Goal: Task Accomplishment & Management: Manage account settings

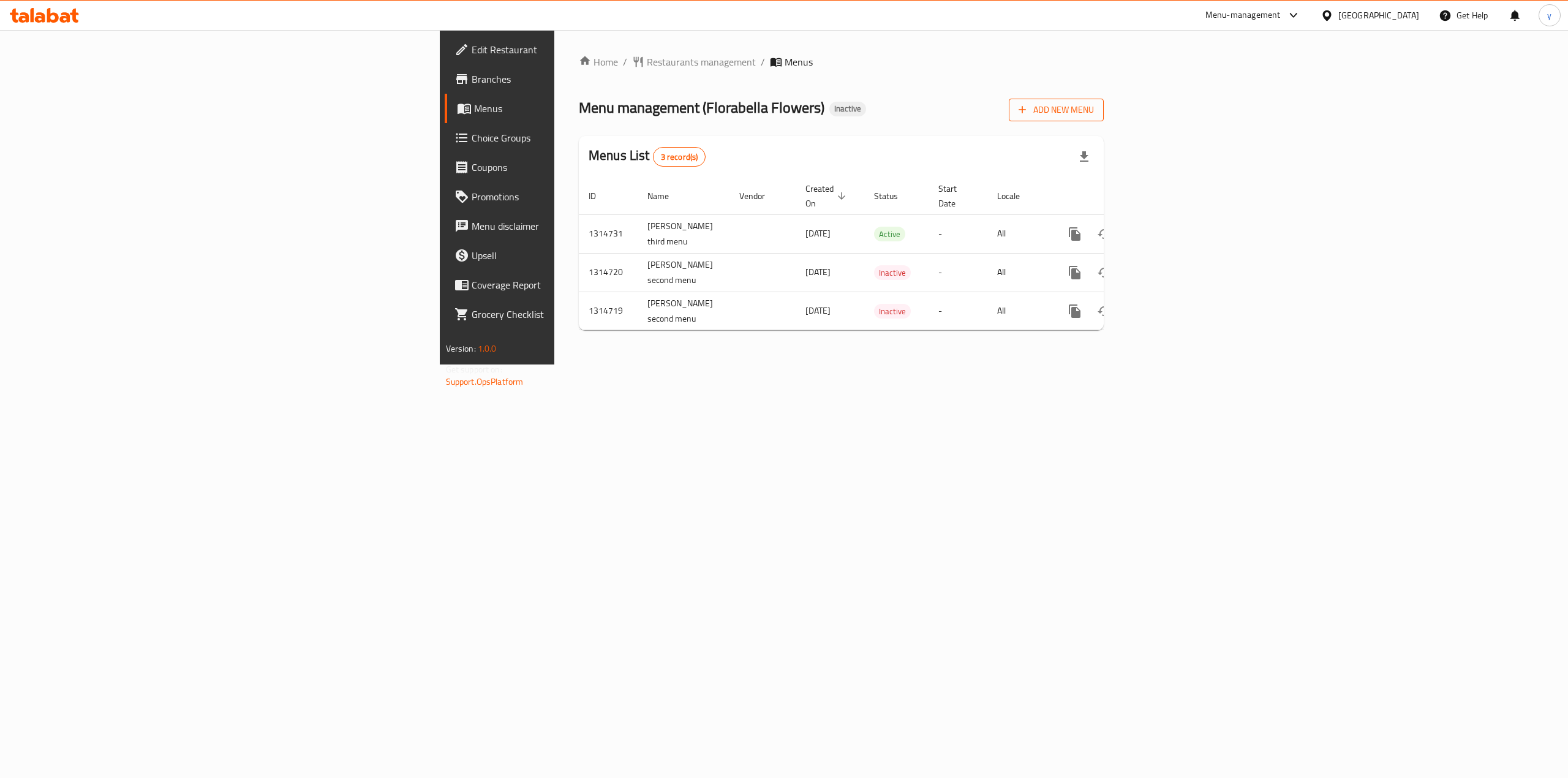
click at [1028, 106] on icon "button" at bounding box center [1022, 109] width 12 height 12
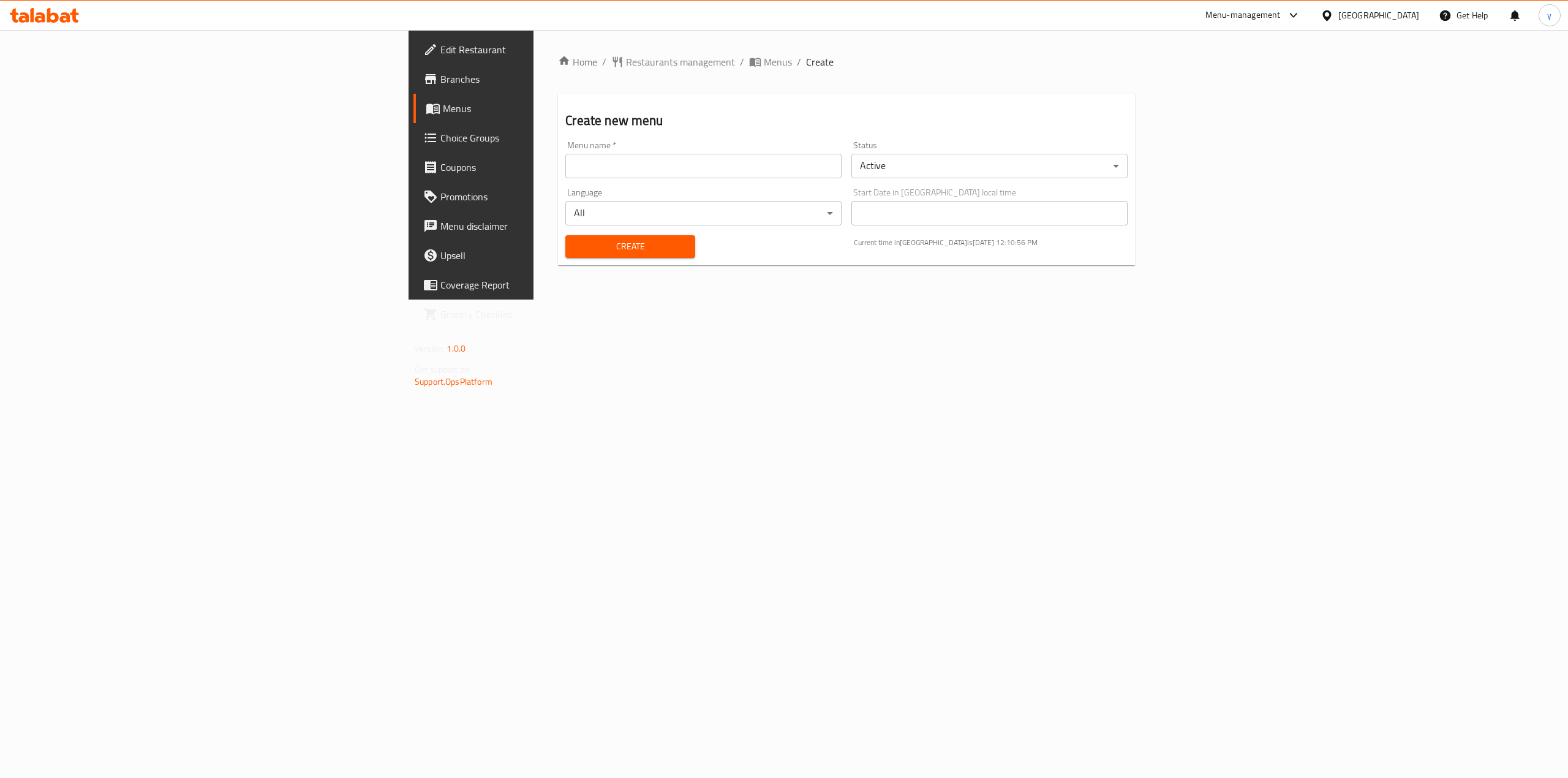
click at [676, 175] on input "text" at bounding box center [703, 166] width 276 height 25
type input "[PERSON_NAME]"
click at [939, 299] on div "Home / Restaurants management / Menus / Create Create new menu Menu name   * yo…" at bounding box center [846, 164] width 626 height 270
click at [575, 246] on span "Create" at bounding box center [630, 247] width 110 height 16
click at [443, 111] on span "Menus" at bounding box center [552, 108] width 218 height 15
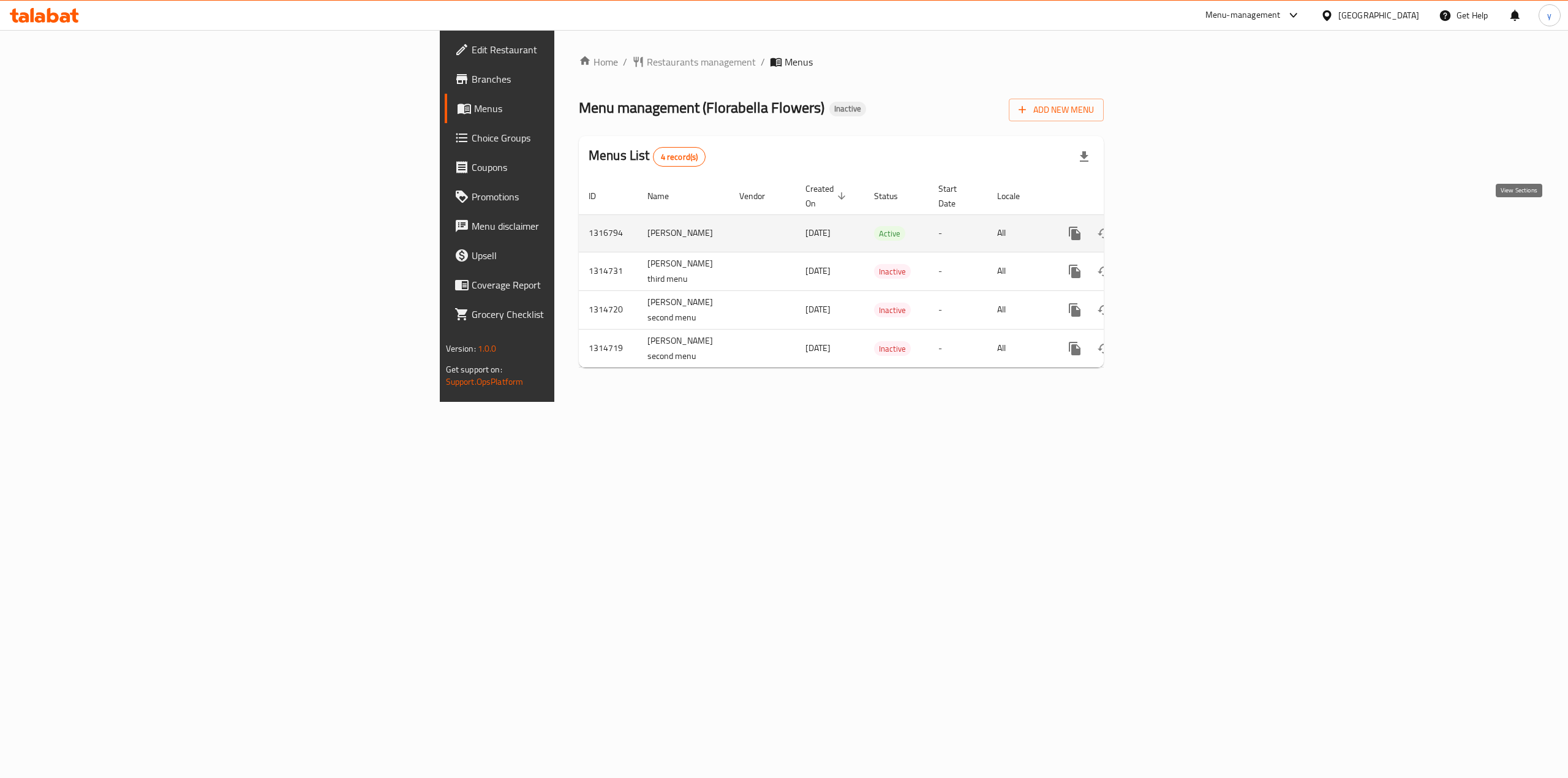
click at [1170, 226] on icon "enhanced table" at bounding box center [1163, 233] width 15 height 15
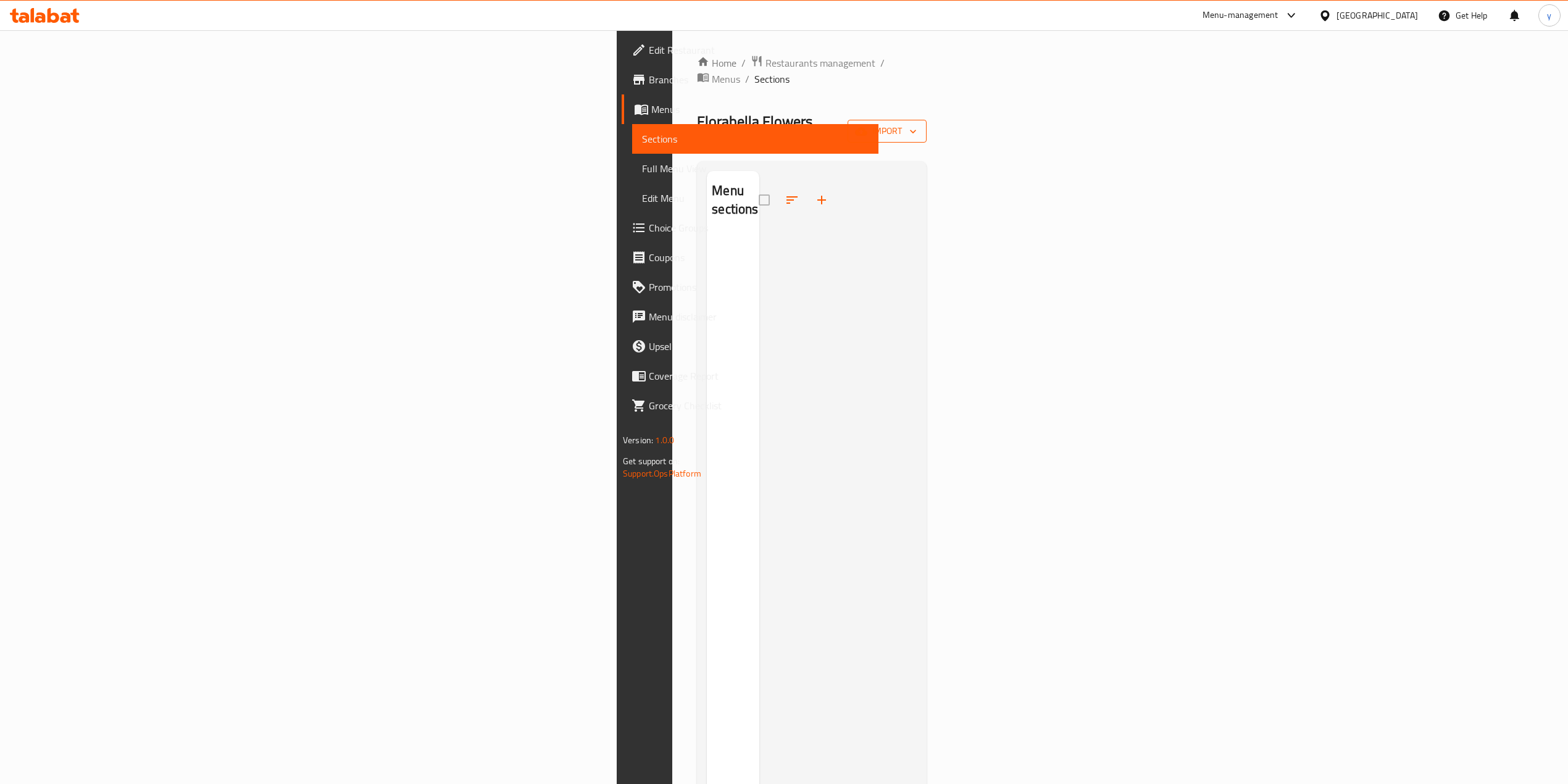
click at [917, 123] on span "import" at bounding box center [887, 131] width 59 height 16
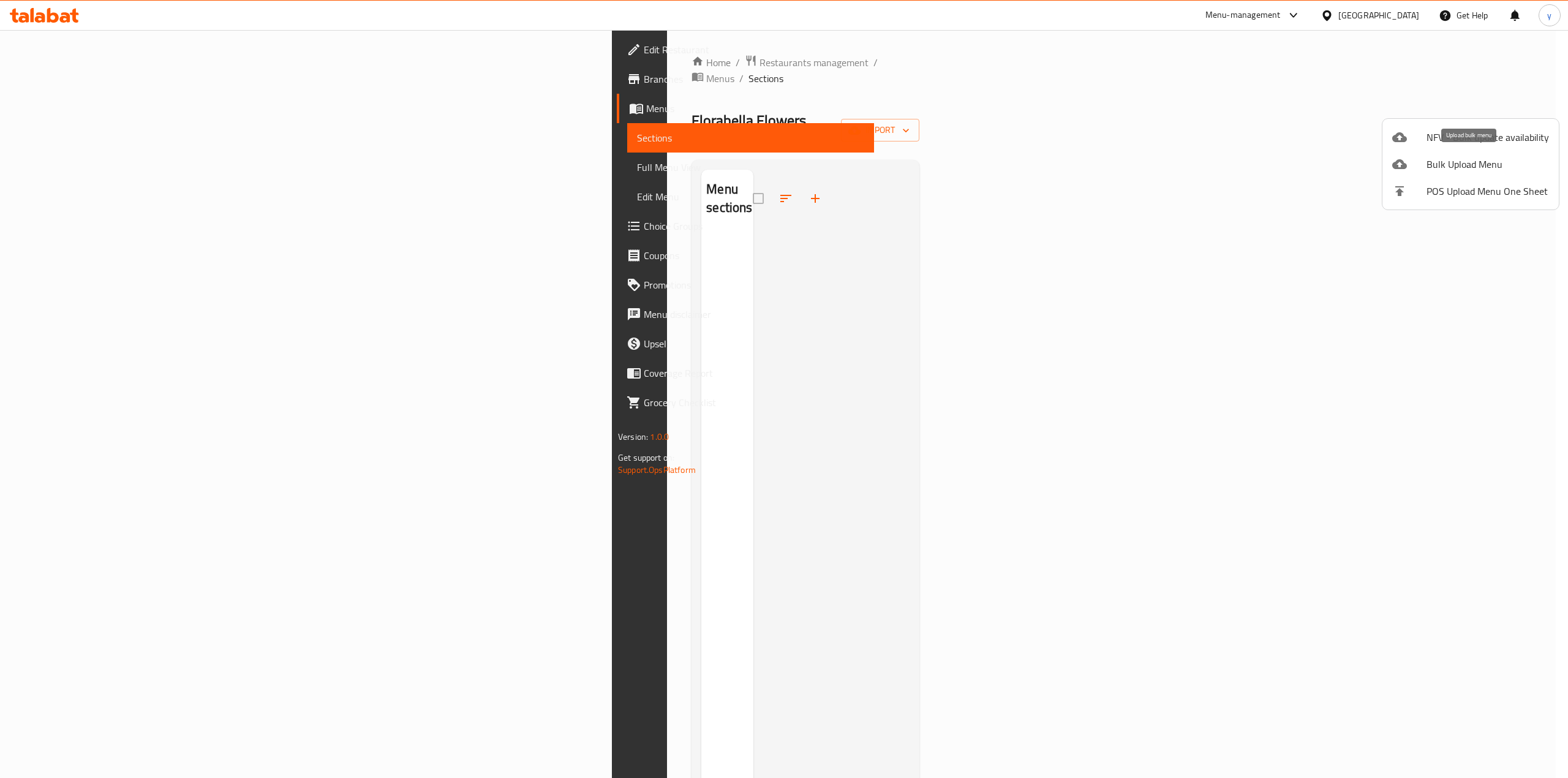
click at [1463, 165] on span "Bulk Upload Menu" at bounding box center [1487, 164] width 122 height 15
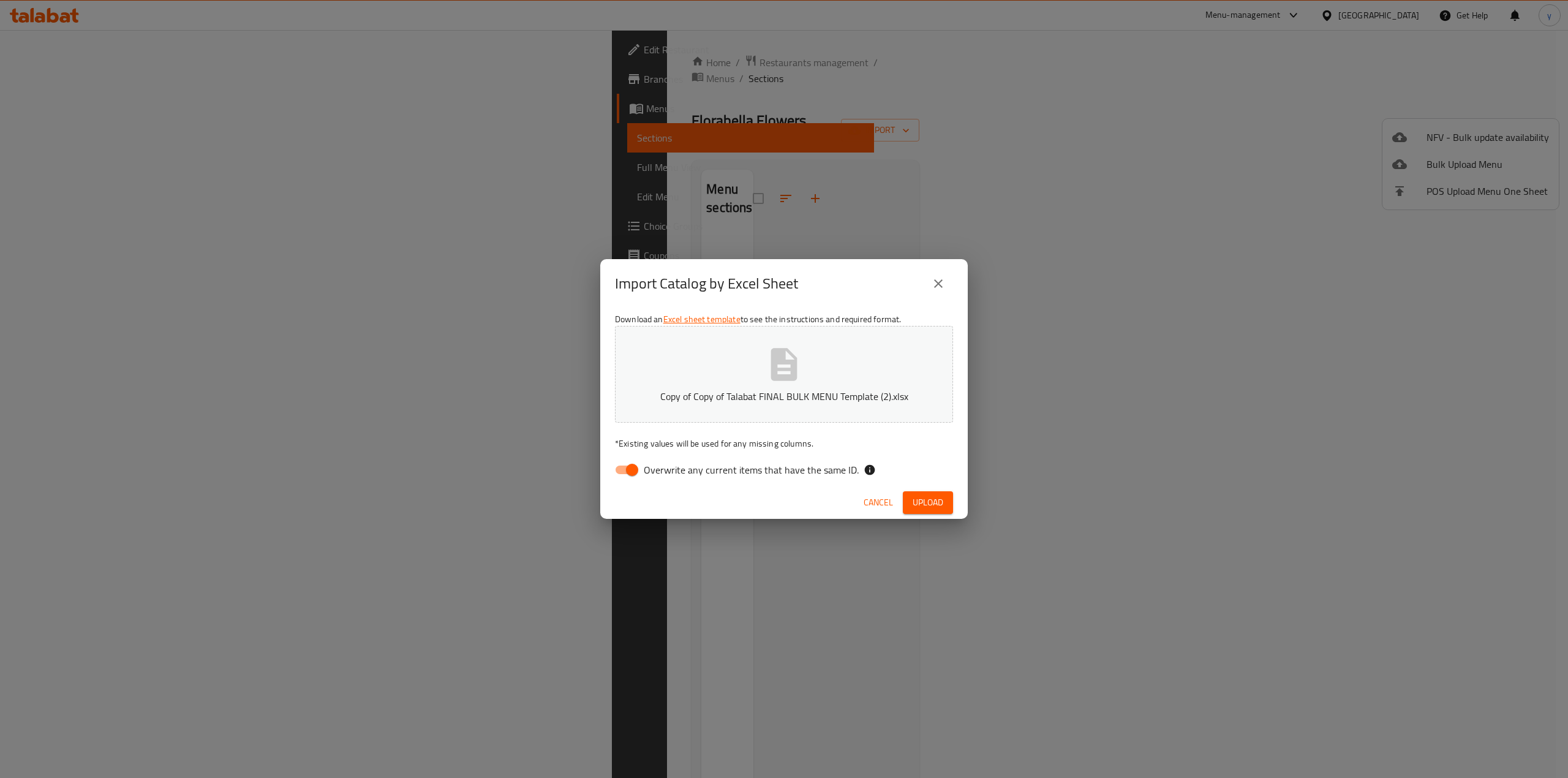
click at [628, 467] on input "Overwrite any current items that have the same ID." at bounding box center [632, 469] width 70 height 23
checkbox input "false"
click at [938, 493] on button "Upload" at bounding box center [928, 503] width 50 height 23
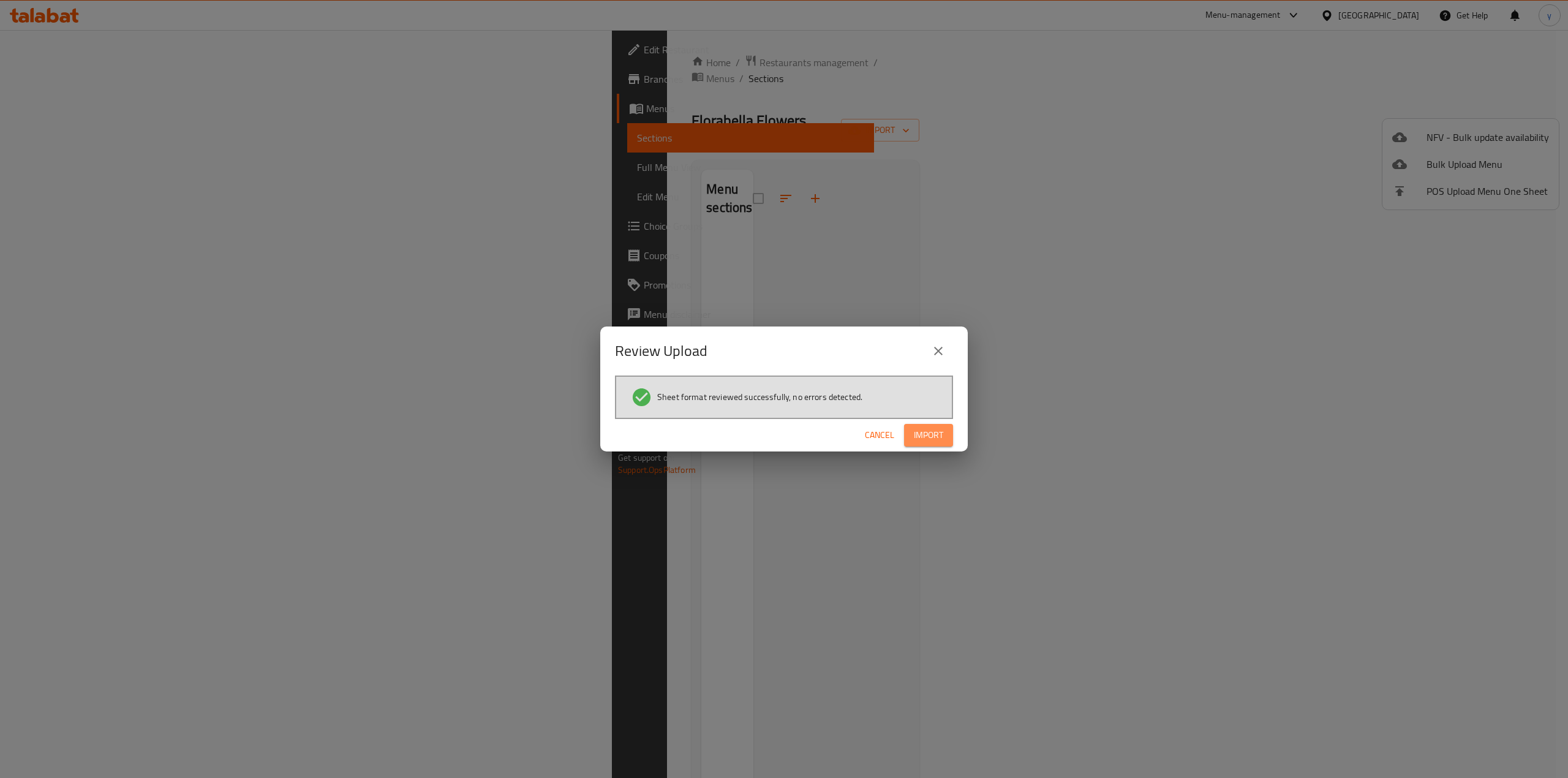
click at [924, 442] on button "Import" at bounding box center [928, 435] width 49 height 23
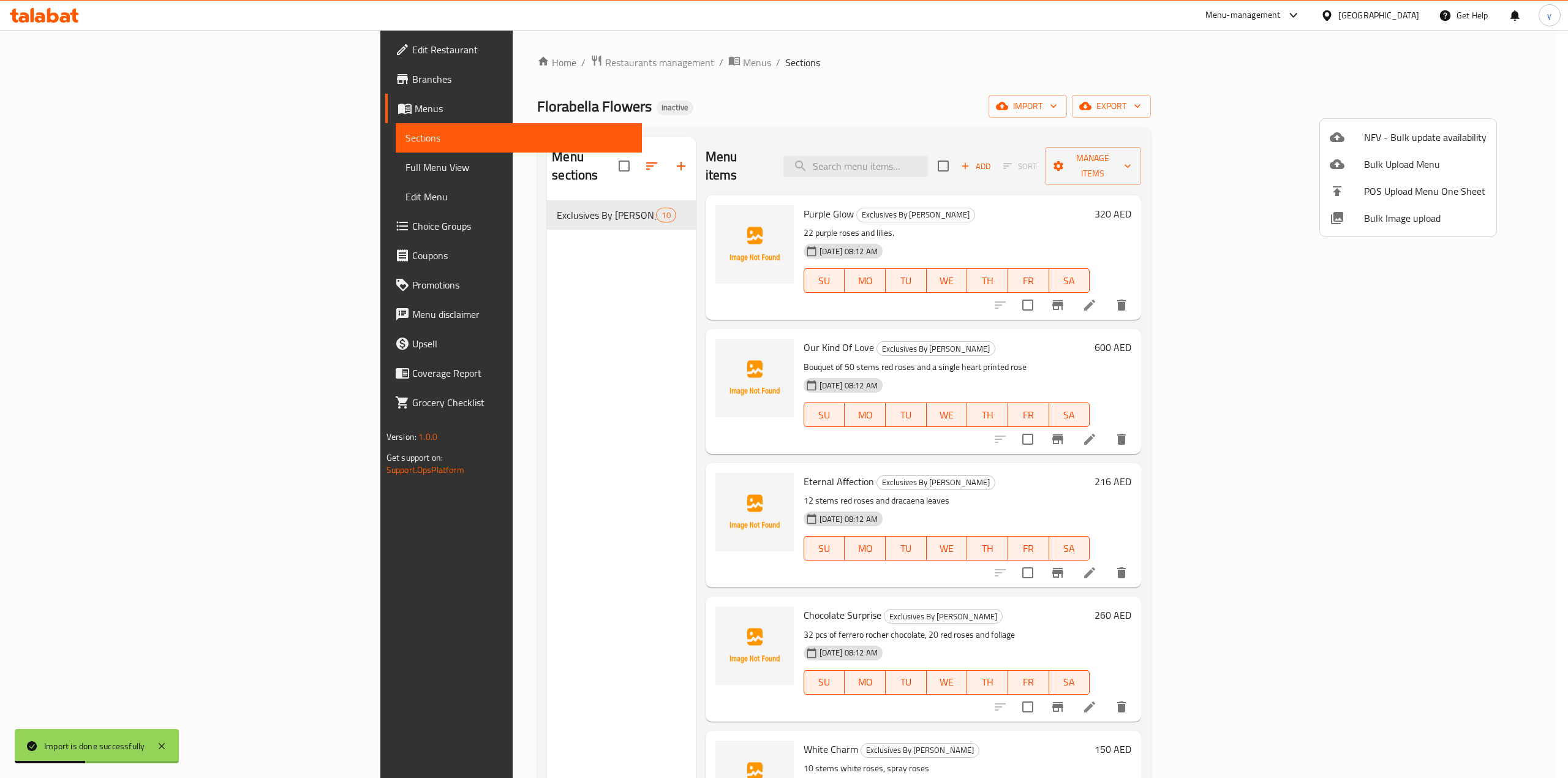
click at [74, 168] on div at bounding box center [784, 389] width 1568 height 778
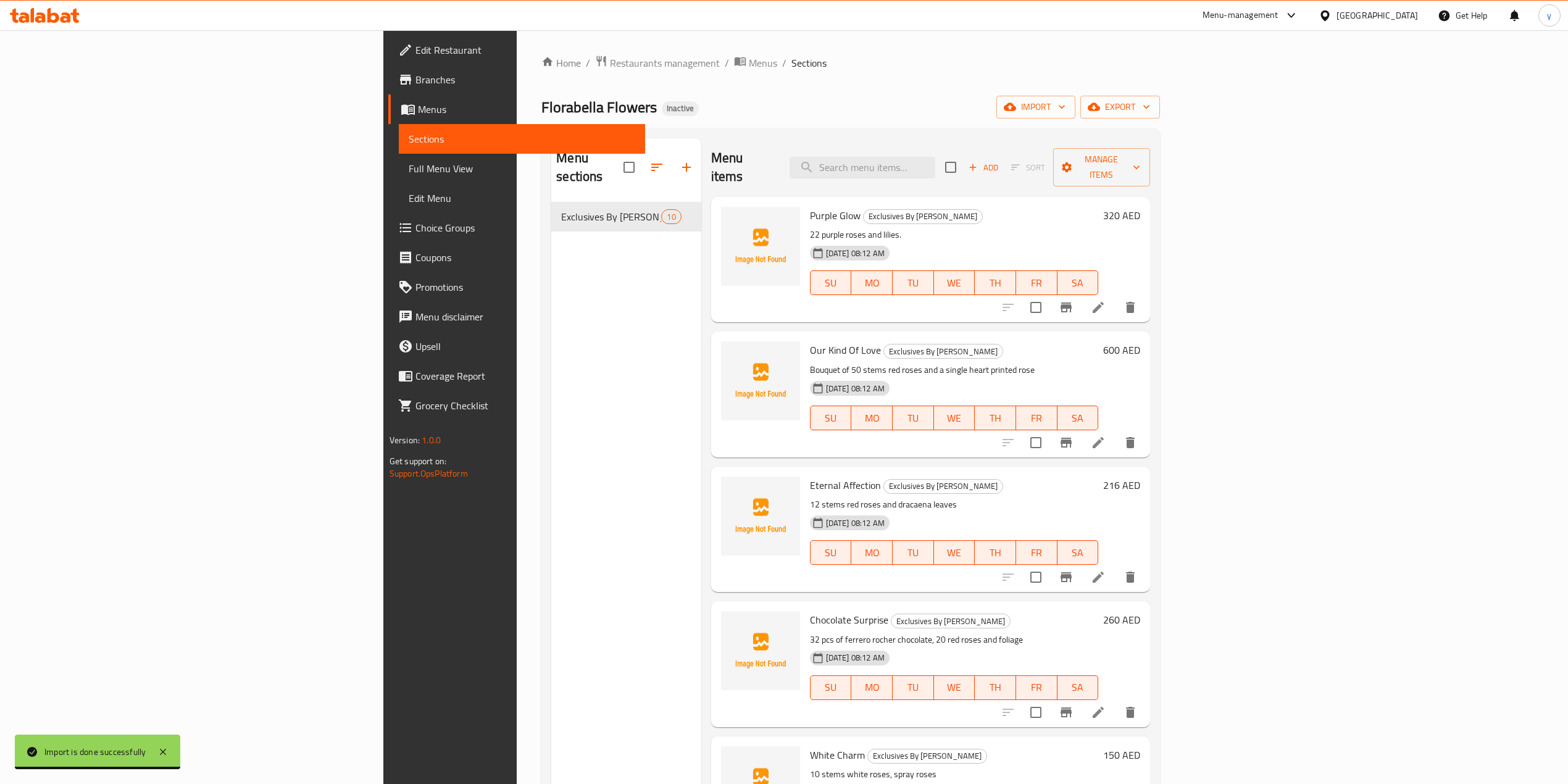
click at [409, 166] on span "Full Menu View" at bounding box center [522, 168] width 227 height 15
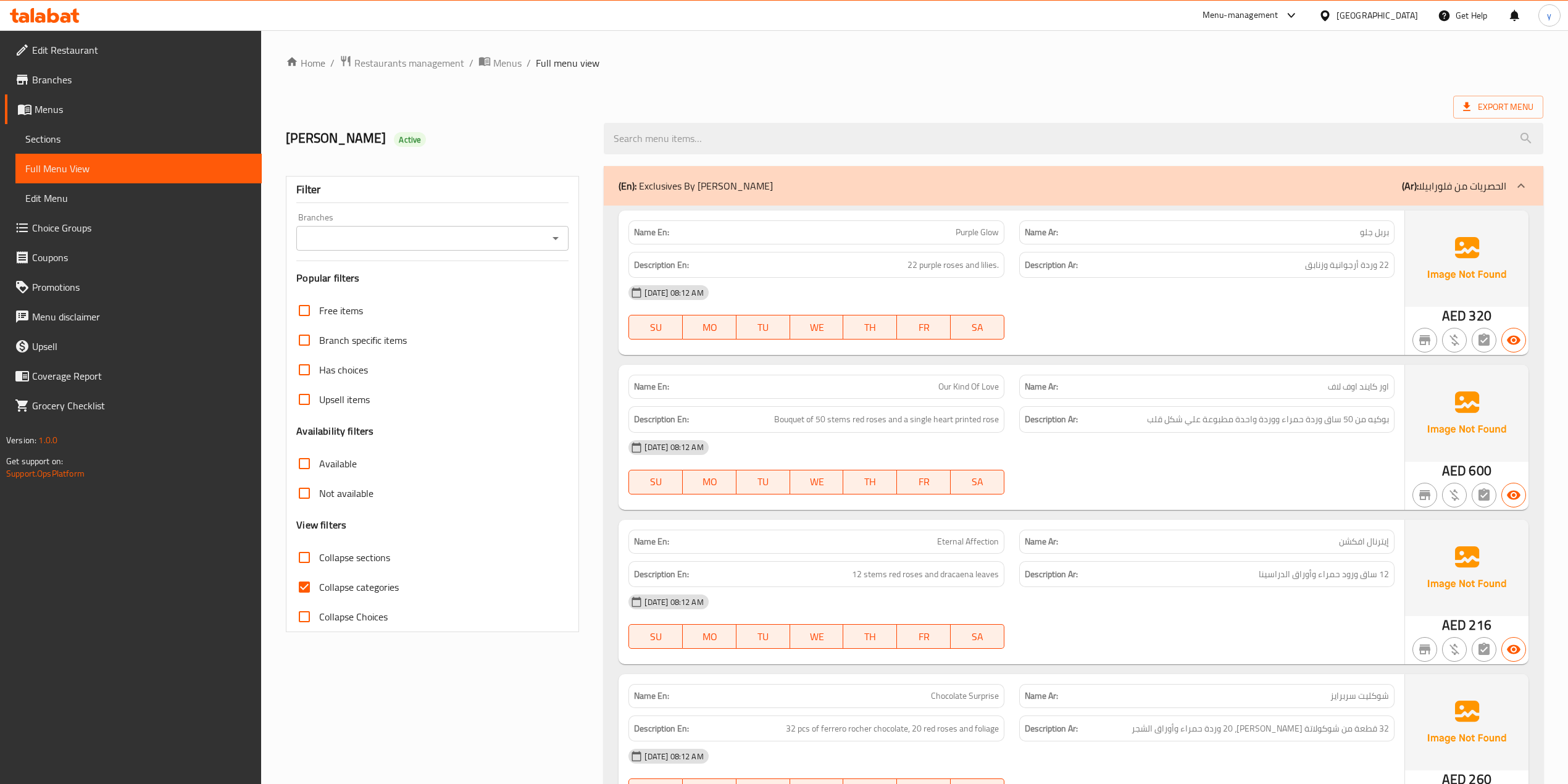
click at [309, 579] on input "Collapse categories" at bounding box center [305, 587] width 30 height 30
checkbox input "false"
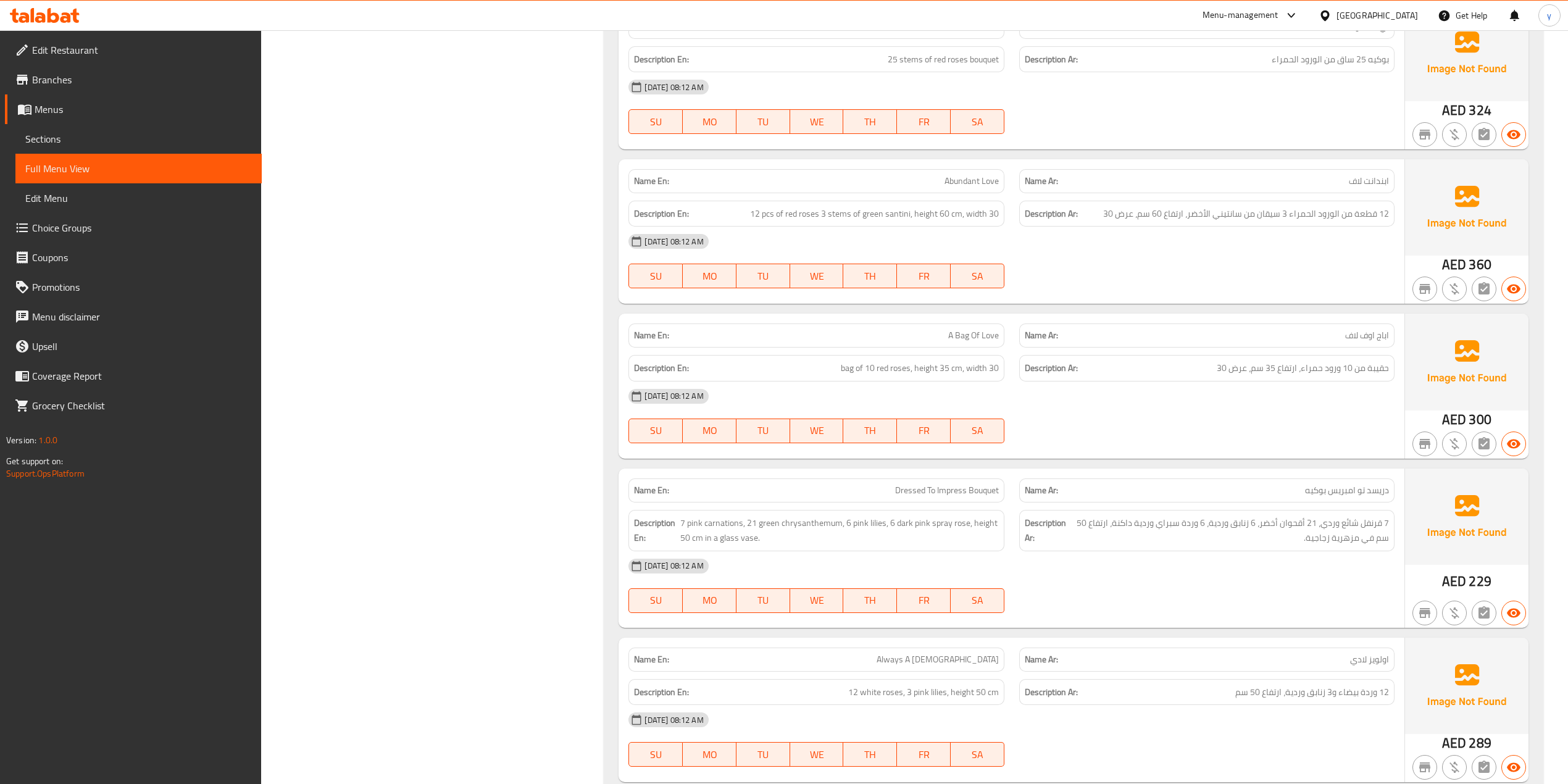
scroll to position [1030, 0]
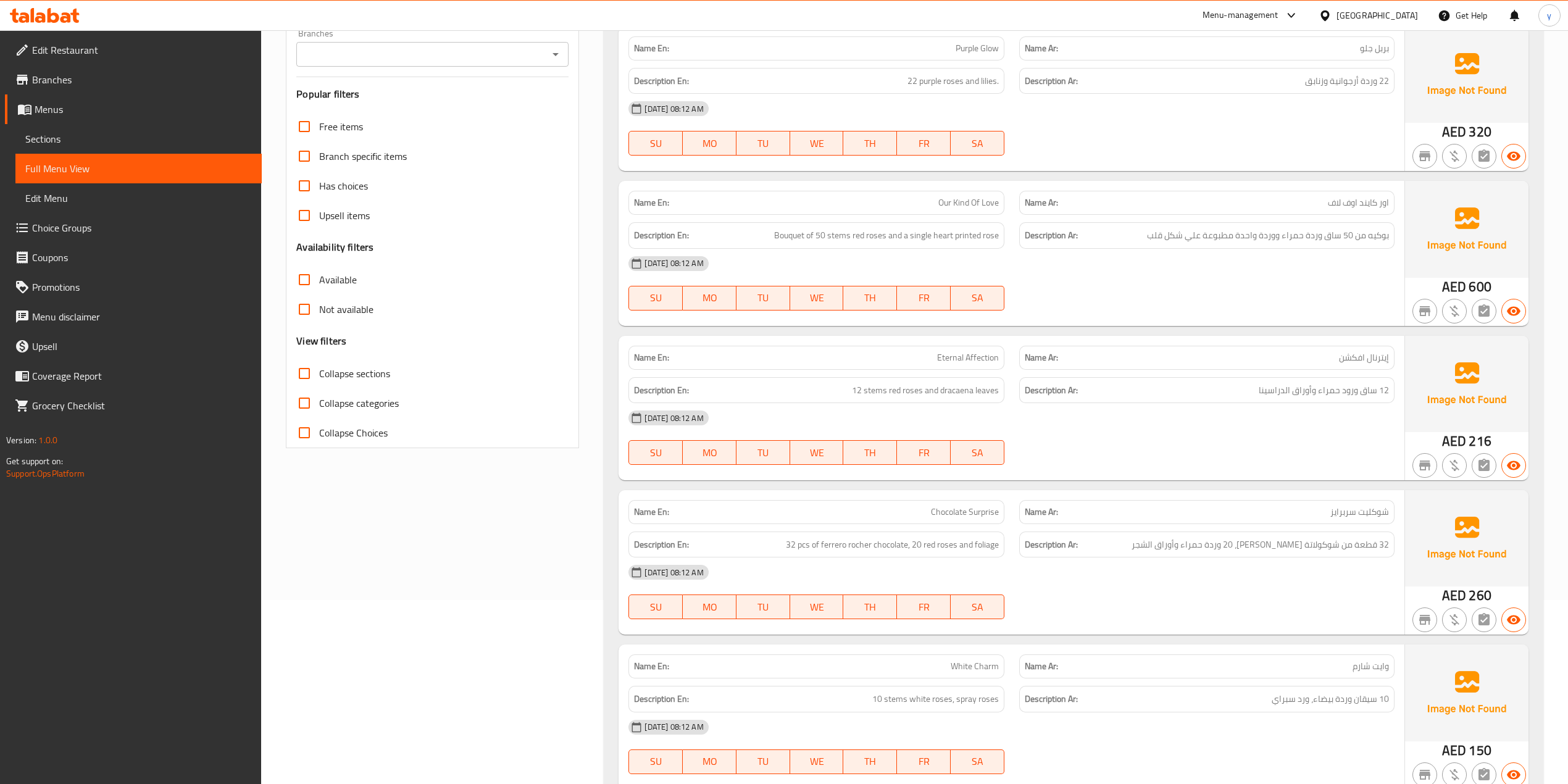
scroll to position [0, 0]
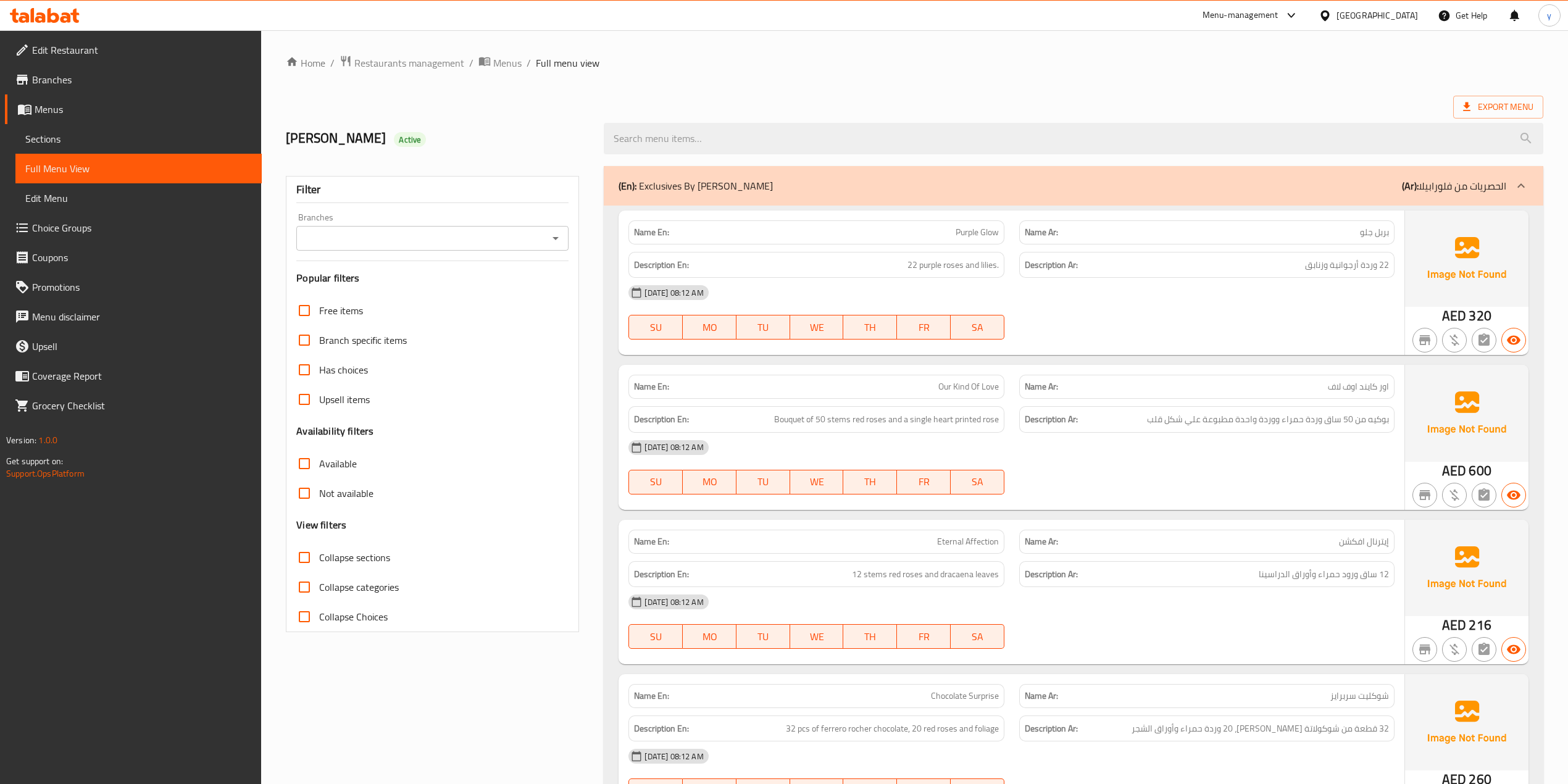
click at [111, 72] on span "Branches" at bounding box center [142, 79] width 220 height 15
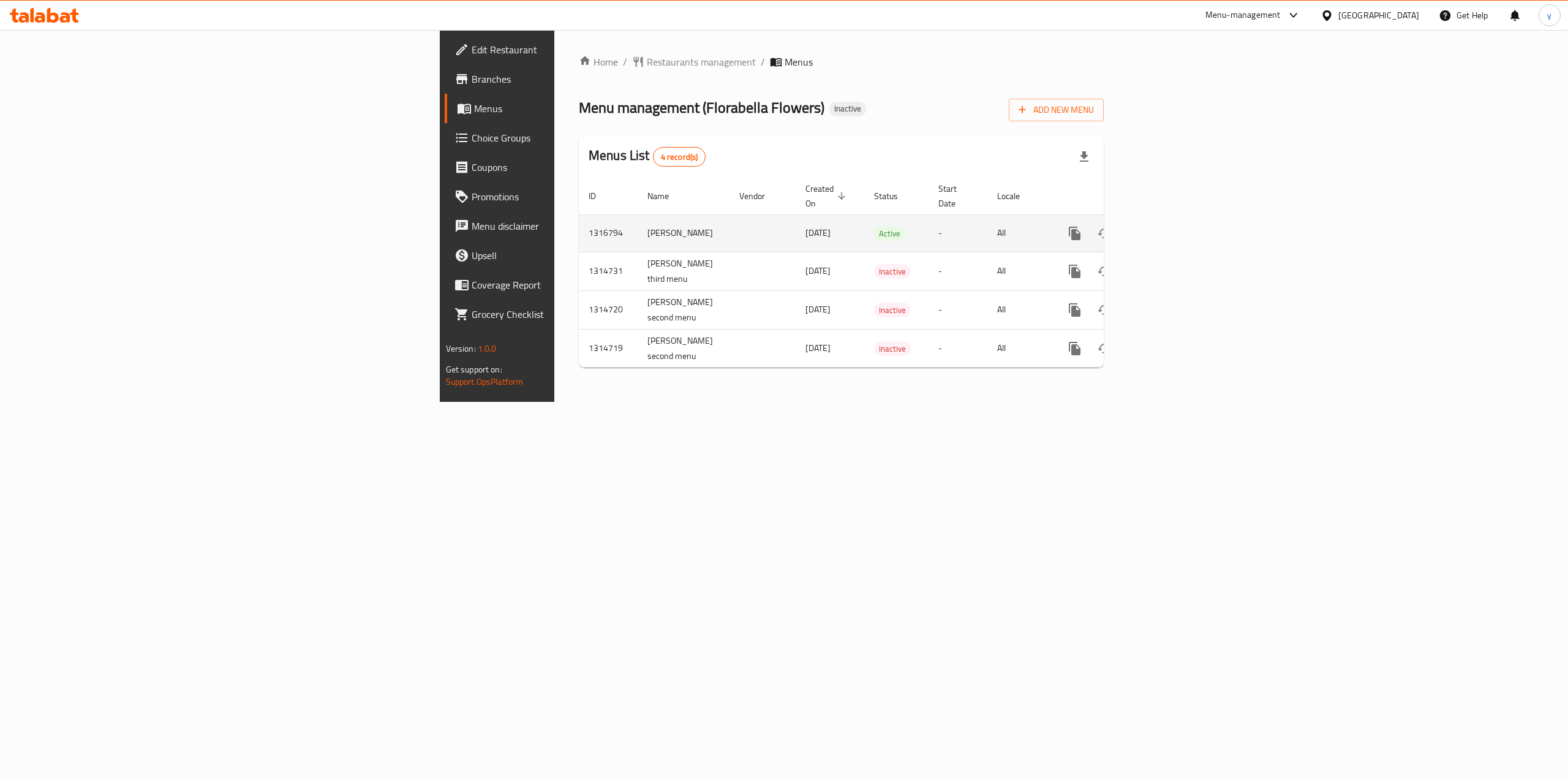
click at [1170, 226] on icon "enhanced table" at bounding box center [1163, 233] width 15 height 15
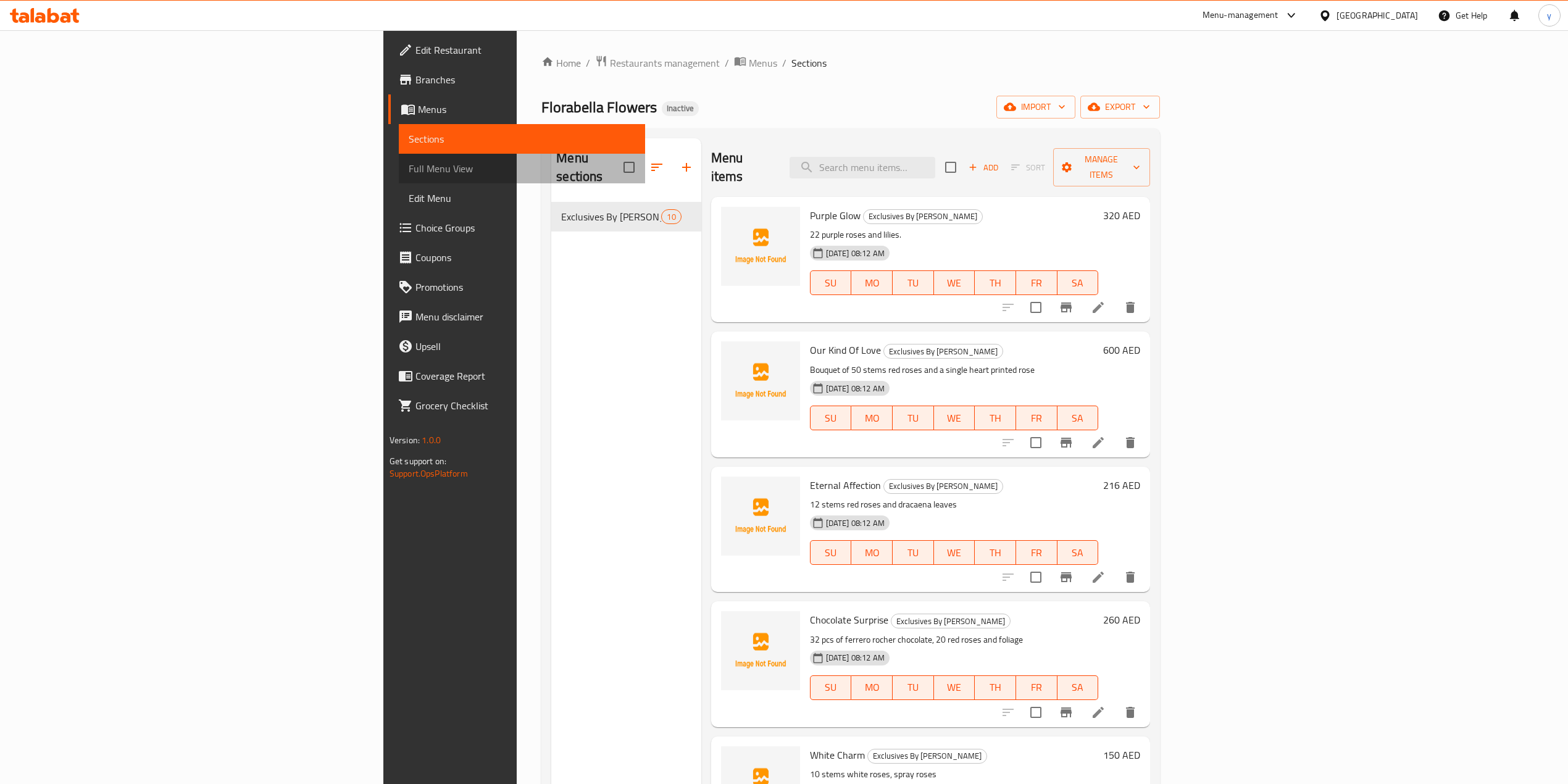
click at [409, 169] on span "Full Menu View" at bounding box center [522, 168] width 227 height 15
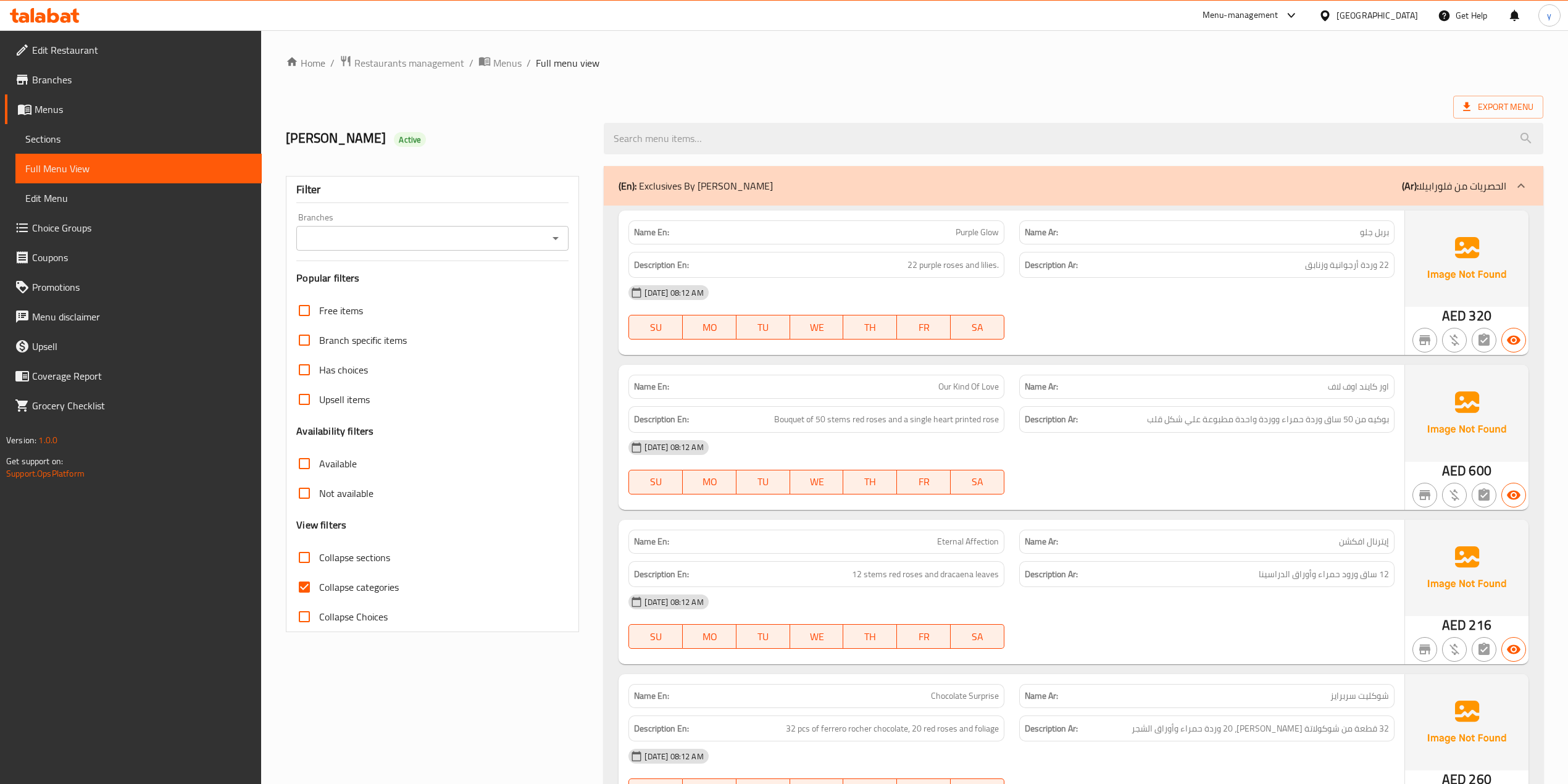
scroll to position [82, 0]
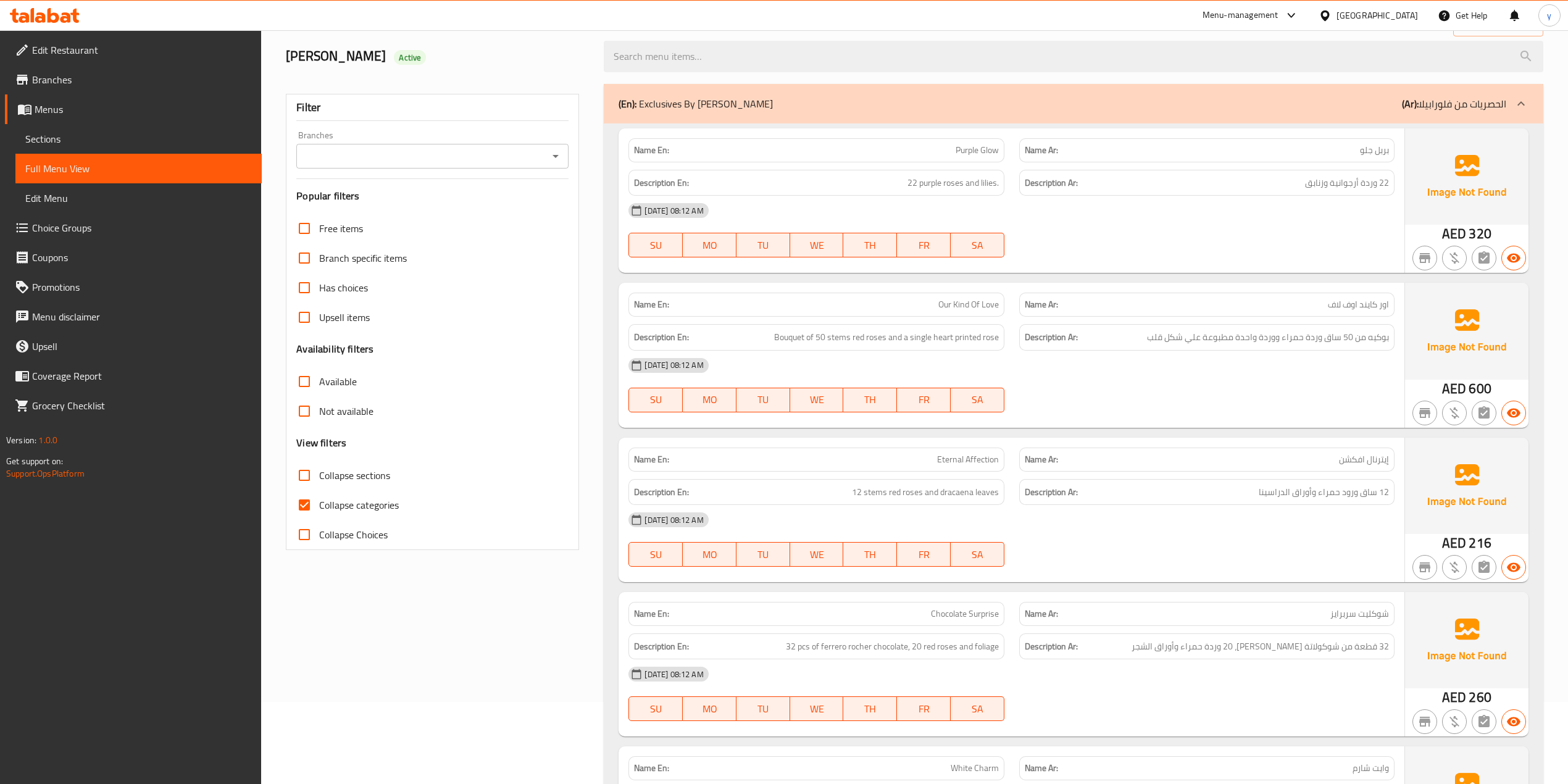
click at [172, 129] on link "Sections" at bounding box center [138, 139] width 246 height 30
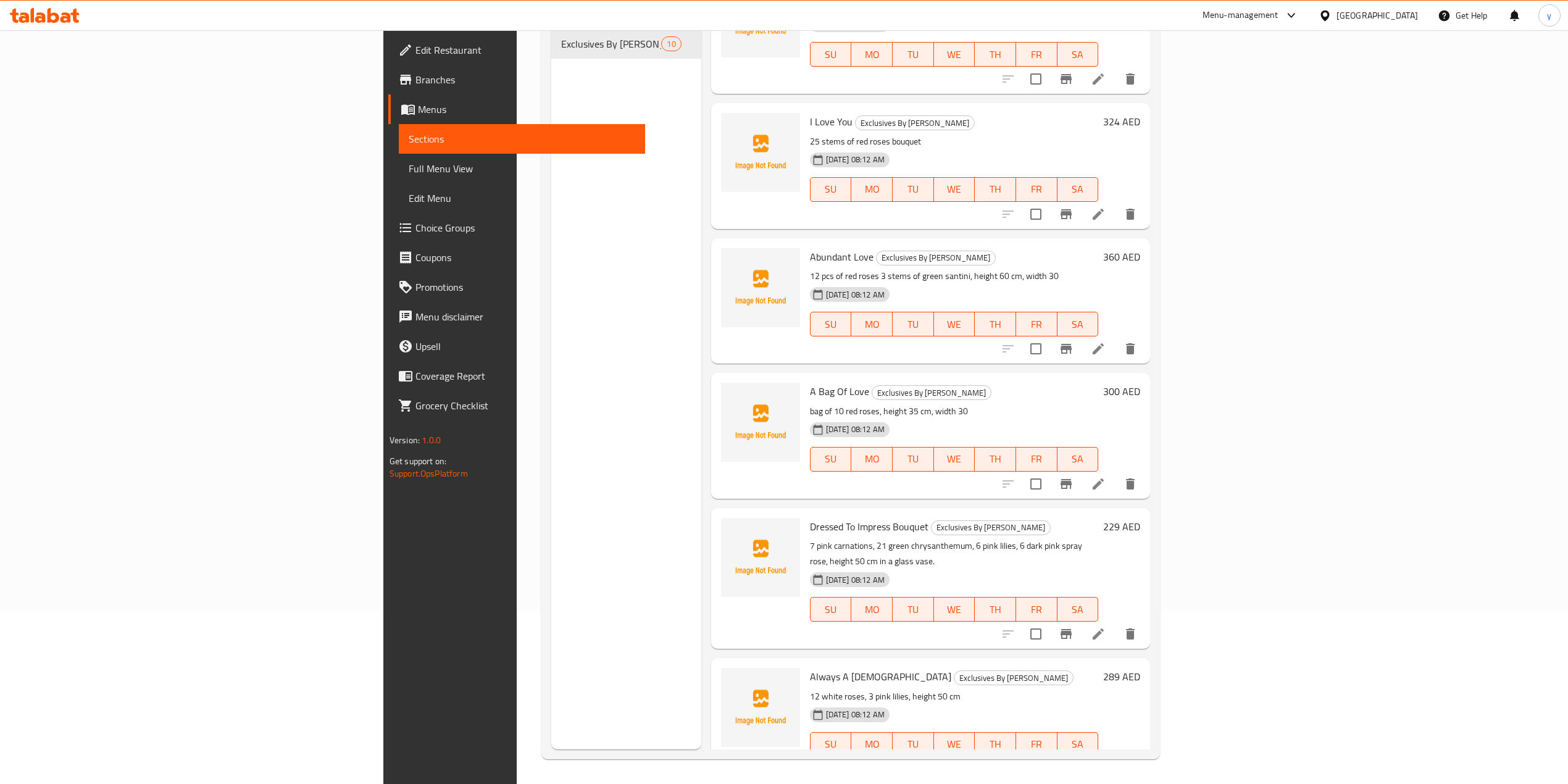
scroll to position [173, 0]
click at [1104, 764] on icon at bounding box center [1099, 770] width 11 height 11
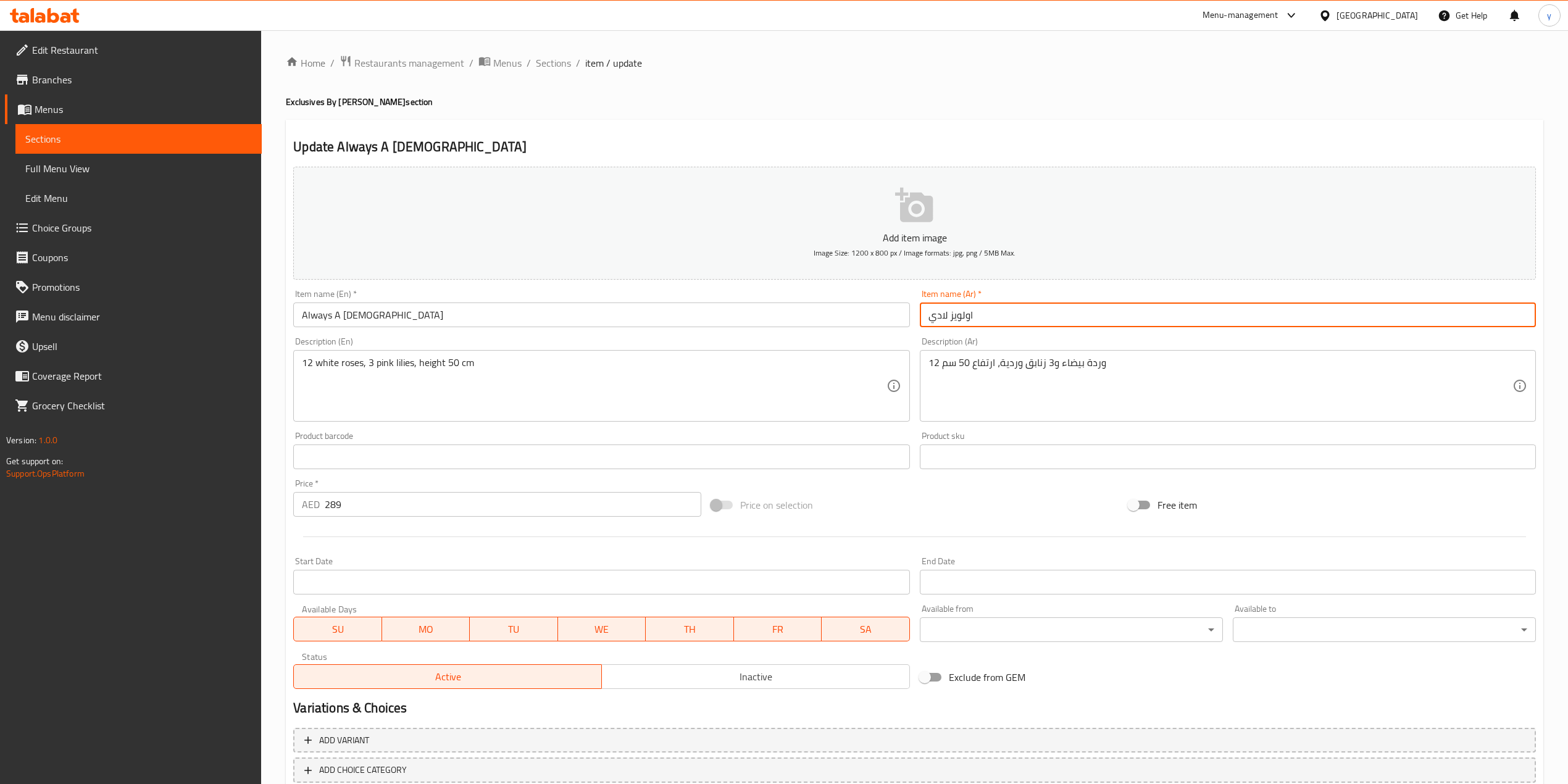
click at [930, 324] on input "اولويز لادي" at bounding box center [1228, 315] width 616 height 25
click at [932, 317] on input "اولويز لادي" at bounding box center [1228, 315] width 616 height 25
click at [927, 316] on input "اولويز لاي" at bounding box center [1228, 315] width 616 height 25
drag, startPoint x: 930, startPoint y: 317, endPoint x: 944, endPoint y: 317, distance: 14.0
click at [944, 317] on input "اولويز لاي" at bounding box center [1228, 315] width 616 height 25
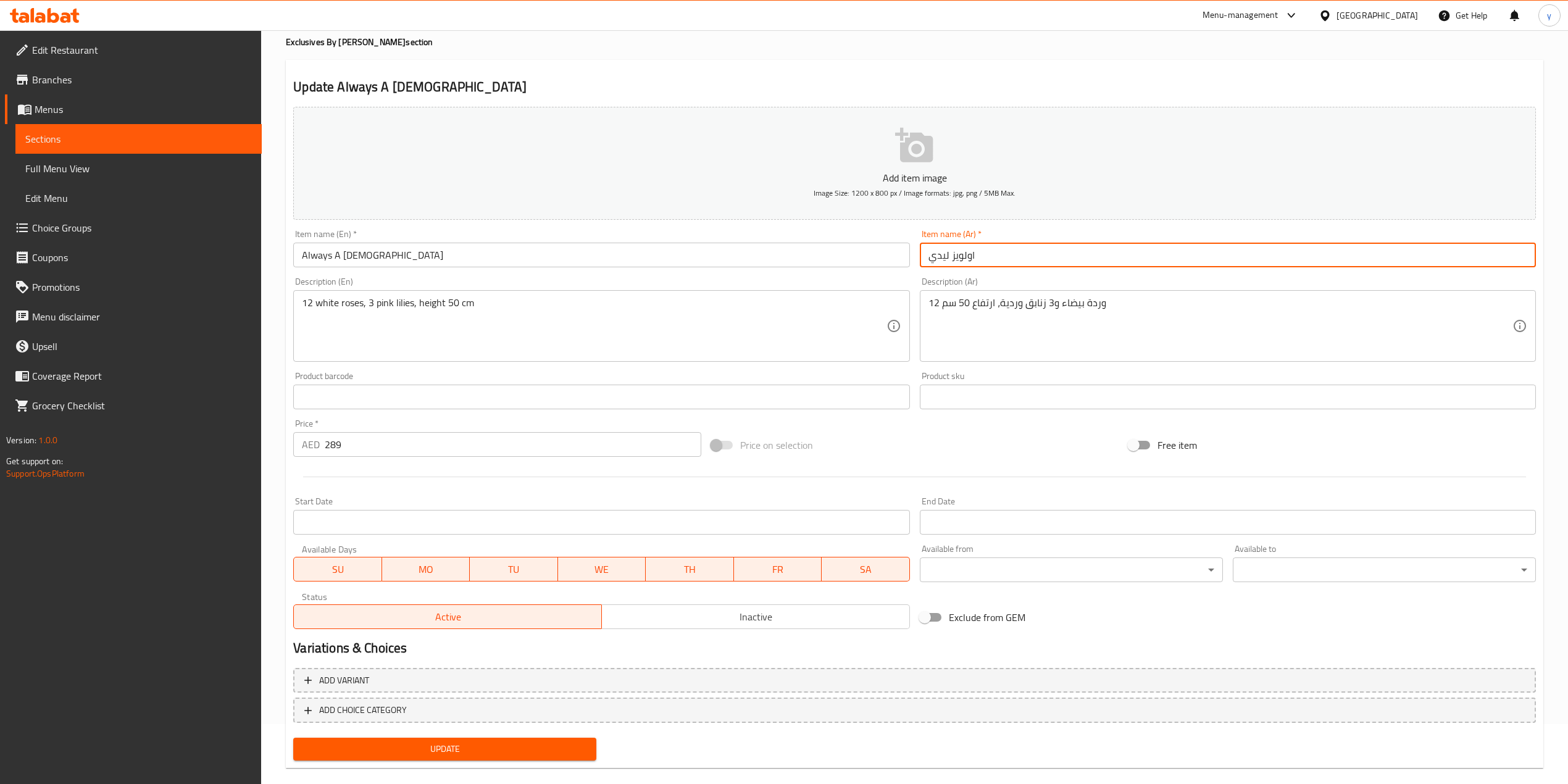
scroll to position [77, 0]
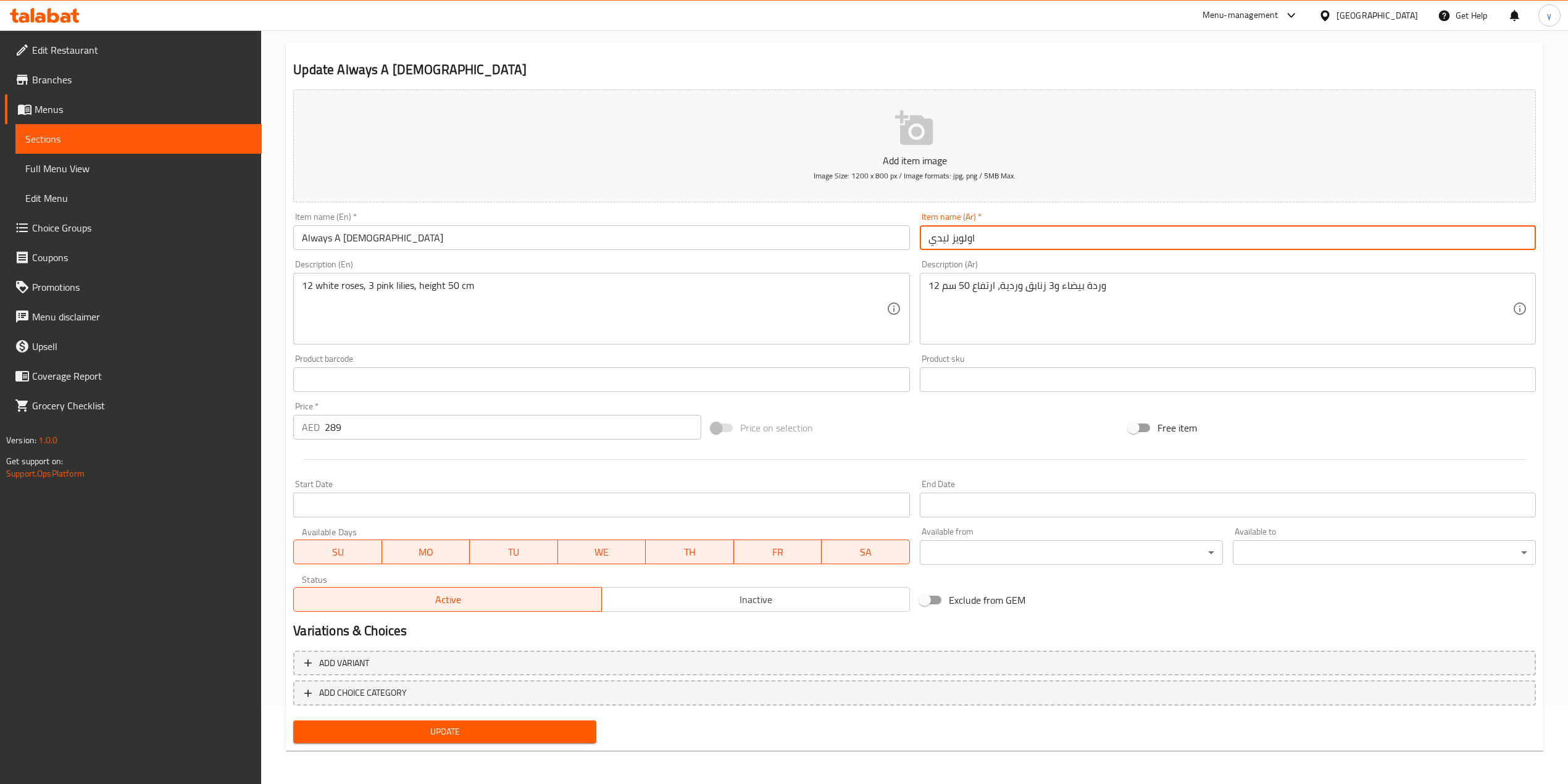
type input "اولويز ليدي"
click at [488, 735] on span "Update" at bounding box center [444, 732] width 283 height 16
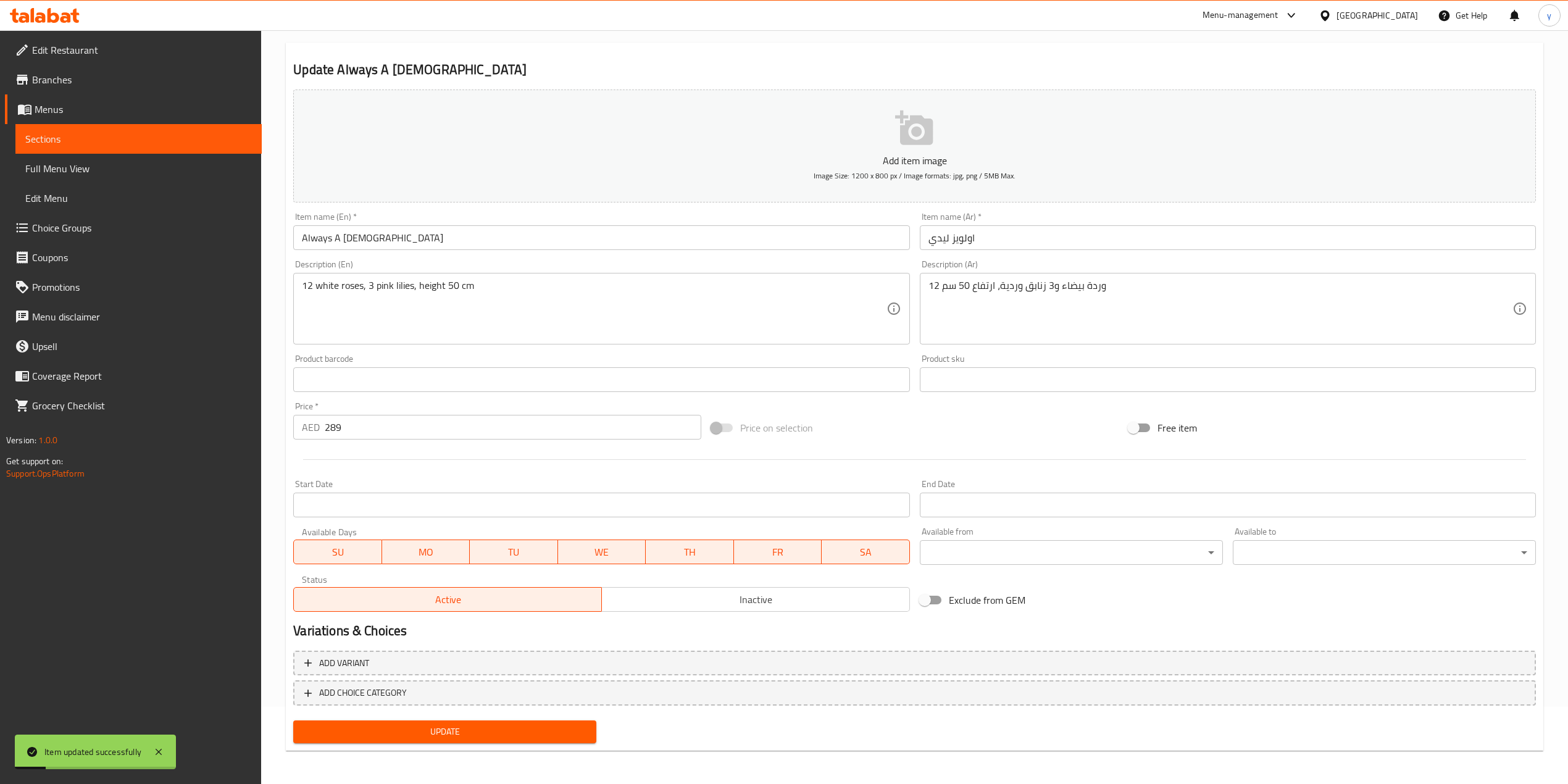
click at [97, 161] on span "Full Menu View" at bounding box center [138, 168] width 227 height 15
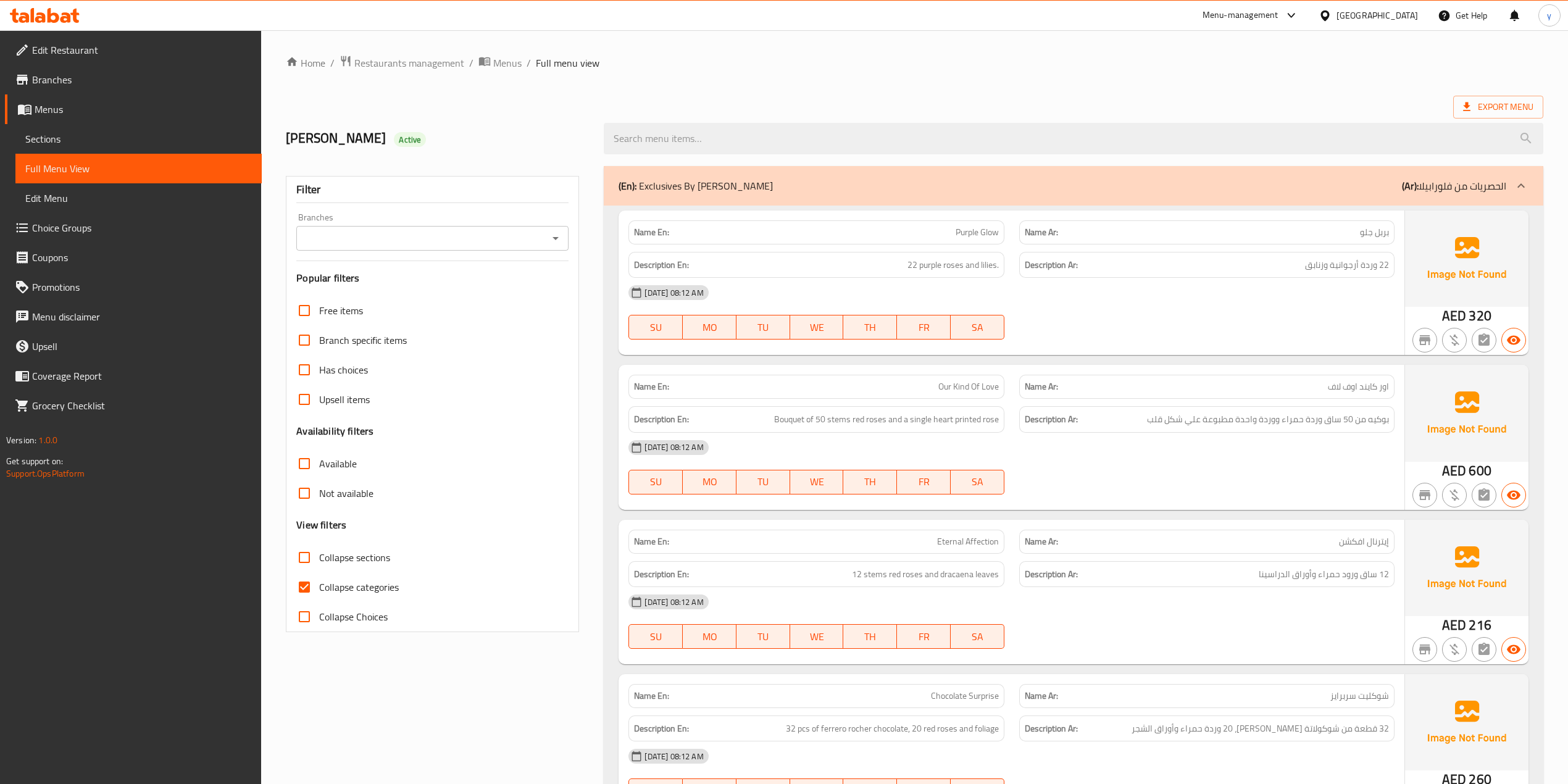
click at [300, 586] on input "Collapse categories" at bounding box center [305, 587] width 30 height 30
checkbox input "false"
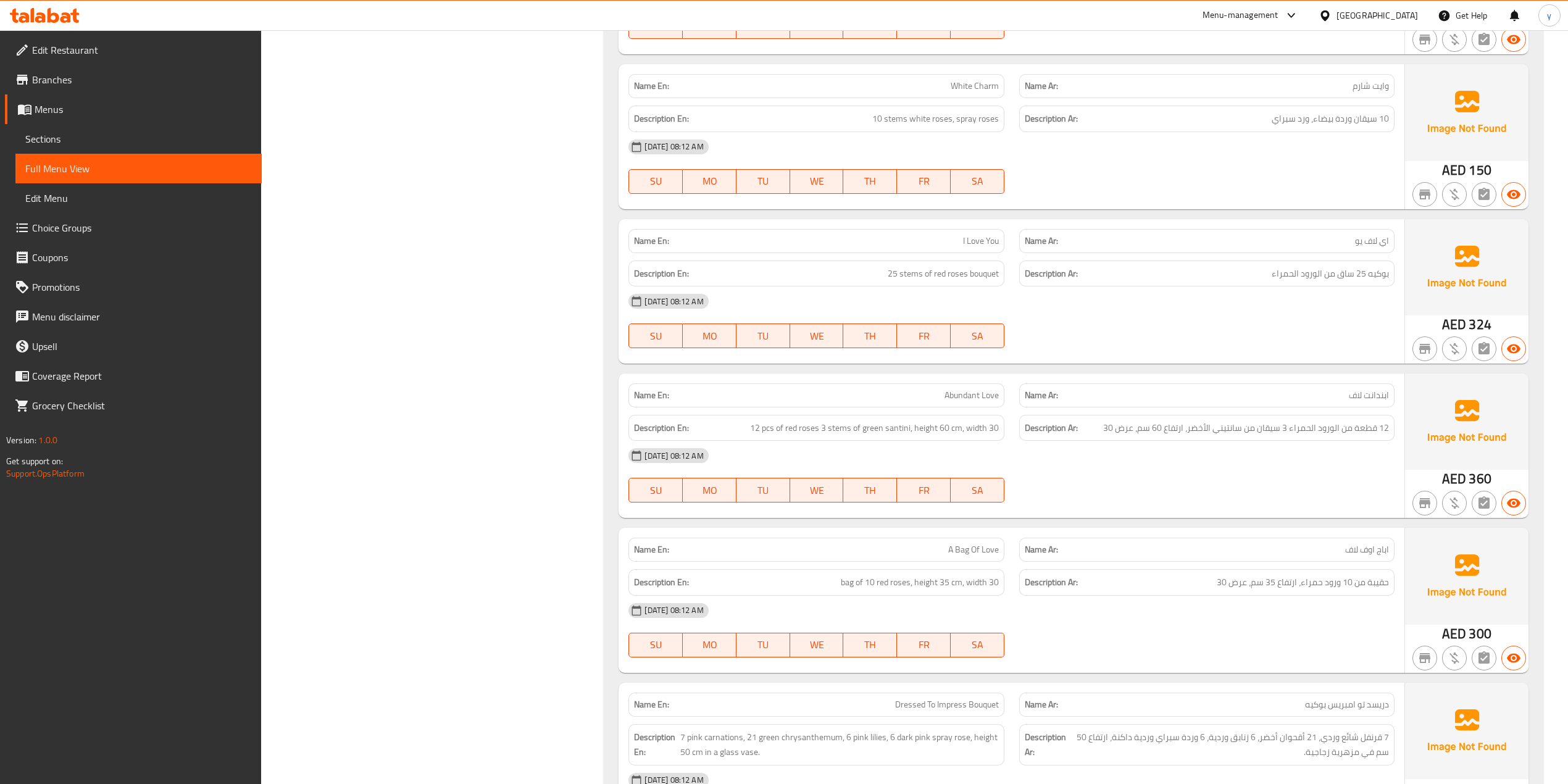
scroll to position [701, 0]
